Goal: Transaction & Acquisition: Purchase product/service

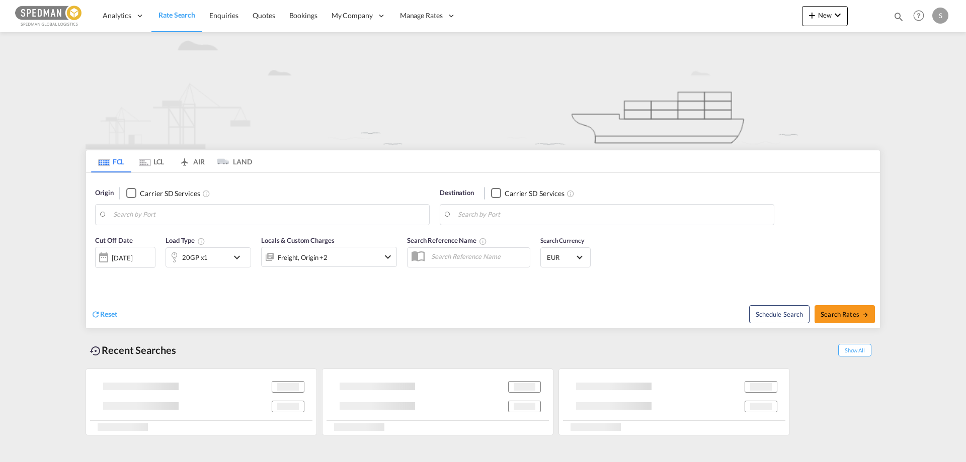
type input "Fredericia, DKFRC"
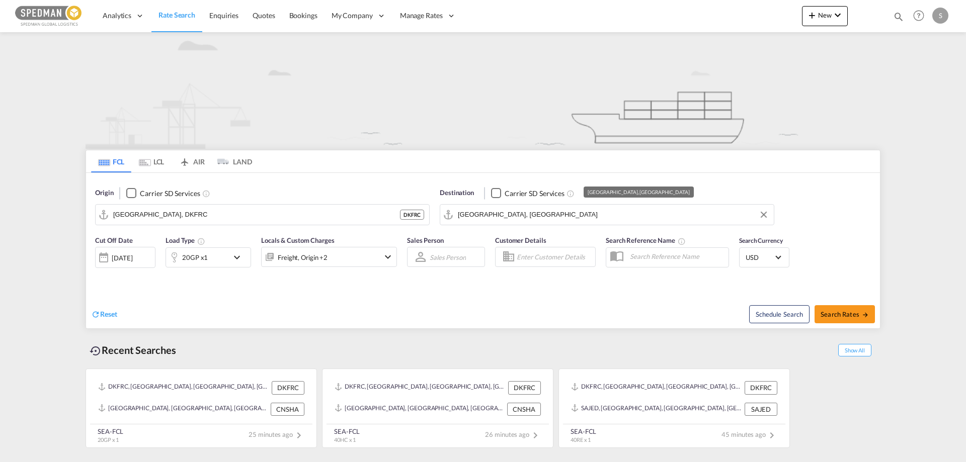
click at [522, 212] on input "Shanghai, CNSHA" at bounding box center [613, 214] width 311 height 15
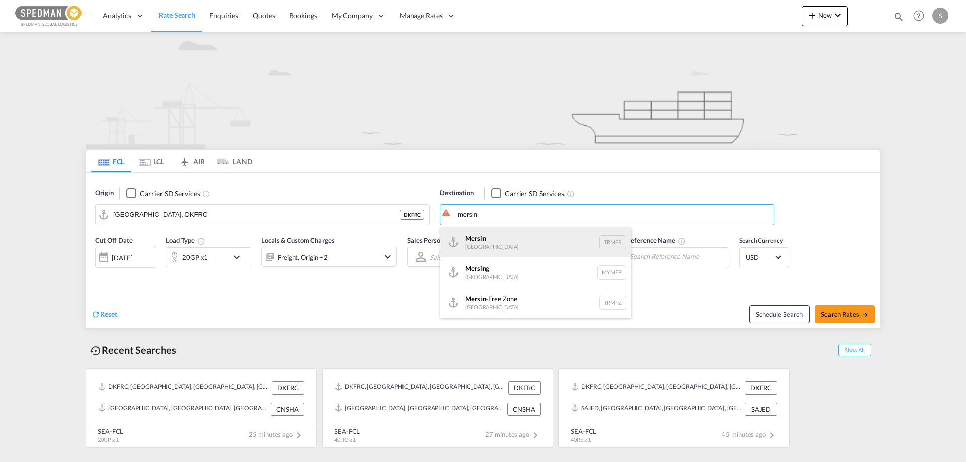
click at [492, 239] on div "Mersin Turkey TRMER" at bounding box center [535, 242] width 191 height 30
type input "Mersin, TRMER"
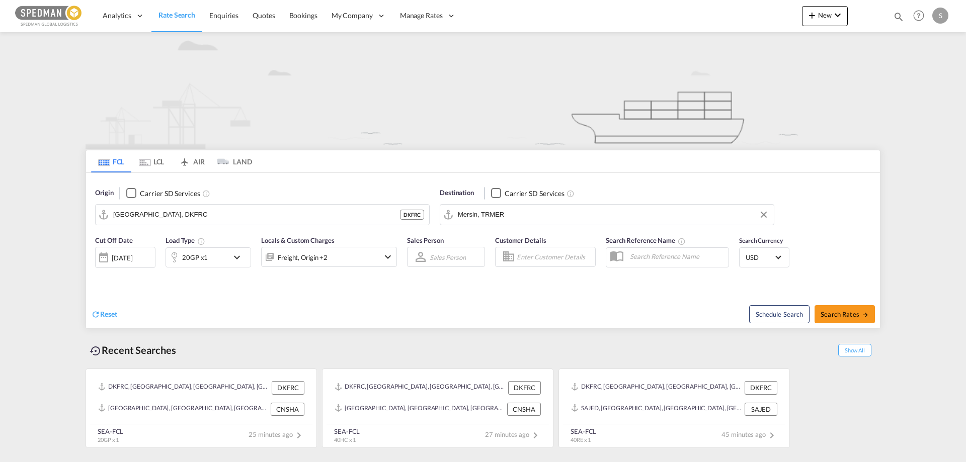
click at [230, 298] on div "Reset" at bounding box center [288, 307] width 394 height 28
click at [750, 258] on span "USD" at bounding box center [759, 257] width 28 height 9
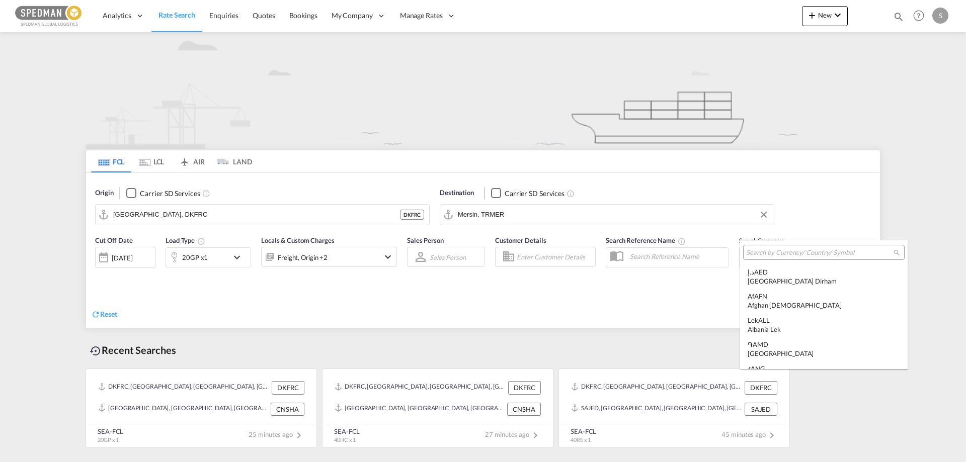
scroll to position [3472, 0]
type md-option "USD"
click at [753, 251] on input "search" at bounding box center [819, 252] width 147 height 9
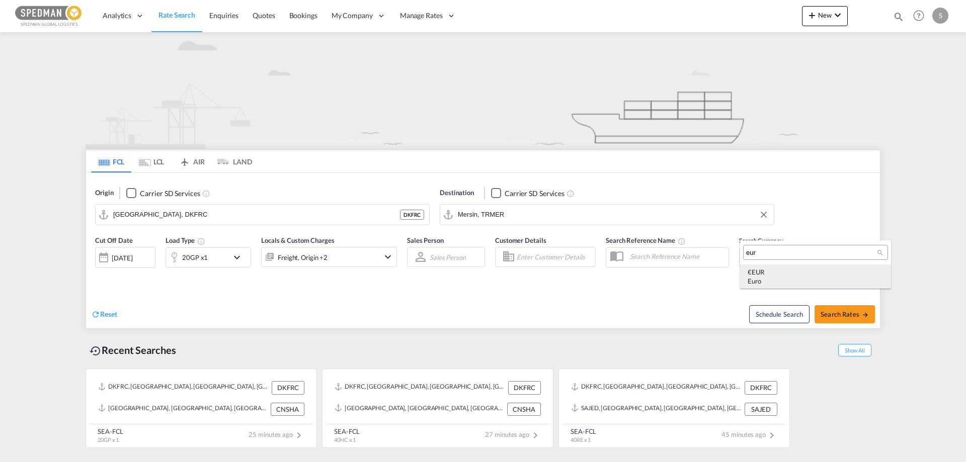
type input "eur"
click at [758, 273] on div "€ EUR Euro" at bounding box center [815, 277] width 136 height 18
click at [317, 297] on div "Reset" at bounding box center [288, 307] width 394 height 28
click at [841, 310] on span "Search Rates" at bounding box center [844, 314] width 48 height 8
type input "DKFRC to TRMER / 15 Oct 2025"
